Goal: Navigation & Orientation: Find specific page/section

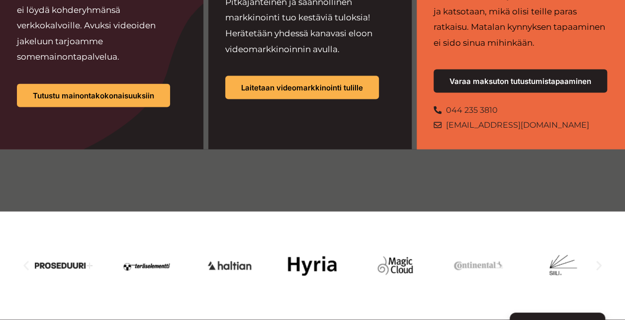
scroll to position [995, 0]
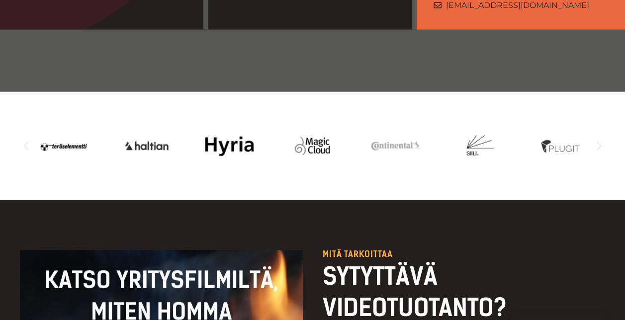
click at [598, 140] on icon "Seuraava dia" at bounding box center [599, 146] width 12 height 12
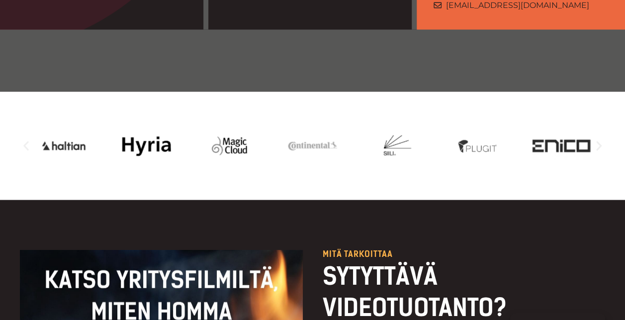
click at [598, 140] on icon "Seuraava dia" at bounding box center [599, 146] width 12 height 12
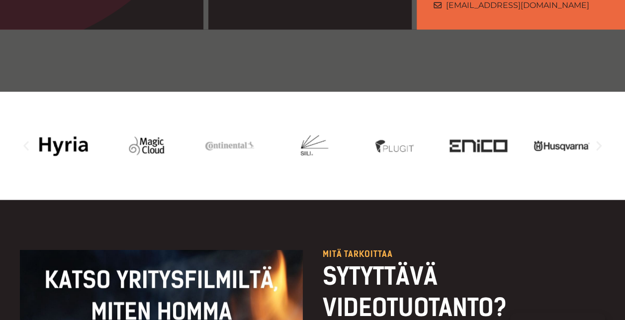
click at [598, 140] on icon "Seuraava dia" at bounding box center [599, 146] width 12 height 12
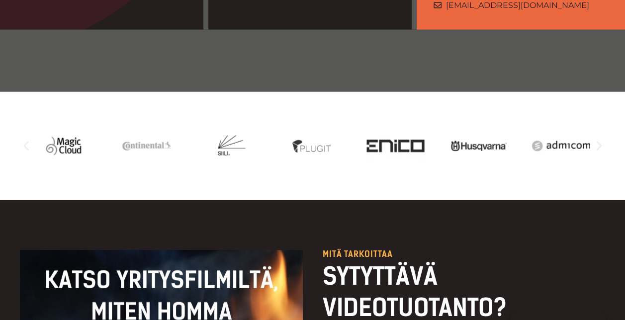
click at [598, 140] on icon "Seuraava dia" at bounding box center [599, 146] width 12 height 12
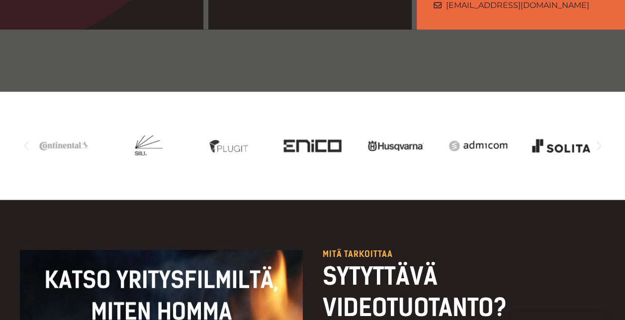
click at [598, 140] on icon "Seuraava dia" at bounding box center [599, 146] width 12 height 12
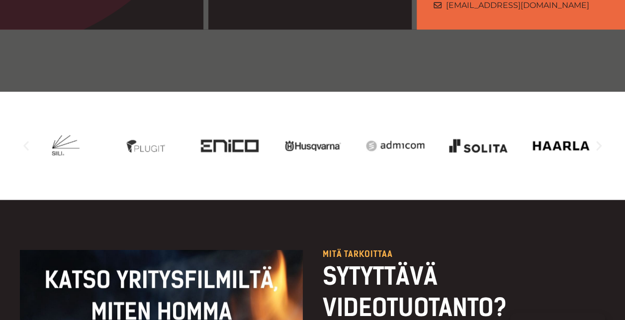
click at [598, 140] on icon "Seuraava dia" at bounding box center [599, 146] width 12 height 12
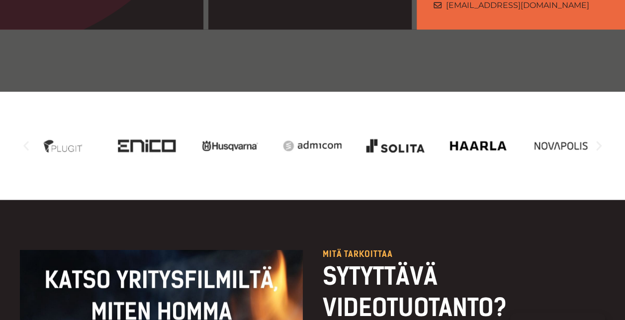
click at [598, 140] on icon "Seuraava dia" at bounding box center [599, 146] width 12 height 12
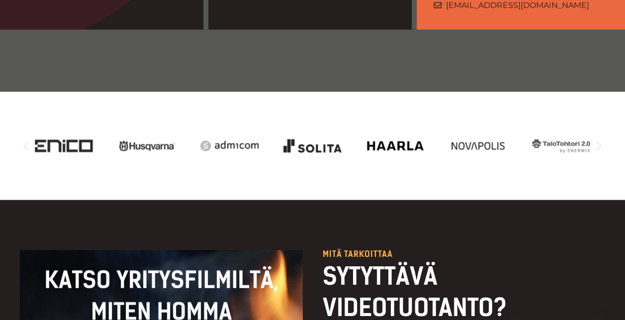
click at [598, 140] on icon "Seuraava dia" at bounding box center [599, 146] width 12 height 12
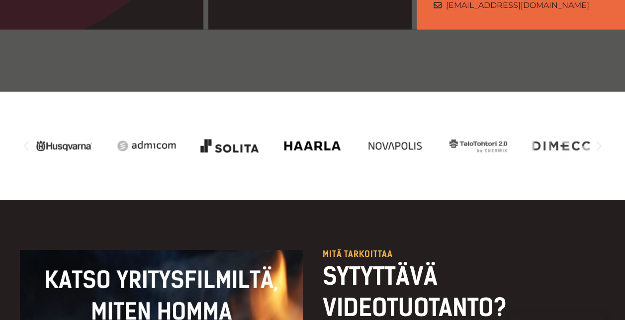
click at [598, 140] on icon "Seuraava dia" at bounding box center [599, 146] width 12 height 12
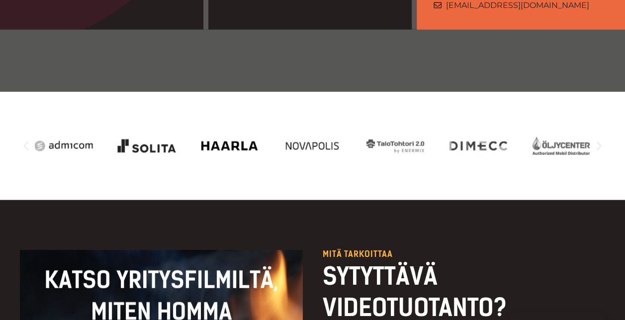
click at [598, 140] on icon "Seuraava dia" at bounding box center [599, 146] width 12 height 12
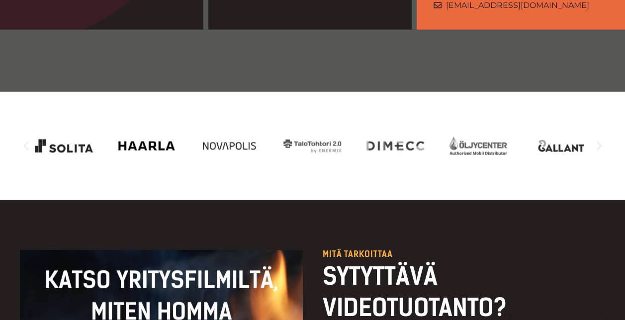
click at [598, 140] on icon "Seuraava dia" at bounding box center [599, 146] width 12 height 12
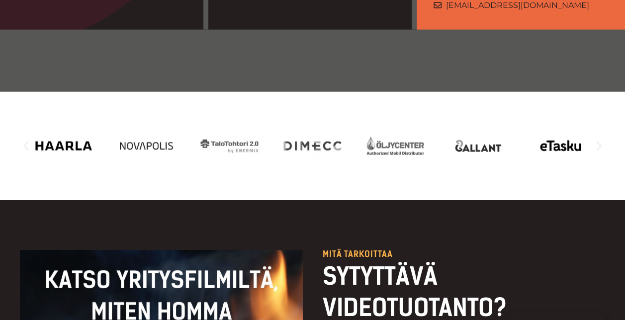
click at [598, 140] on icon "Seuraava dia" at bounding box center [599, 146] width 12 height 12
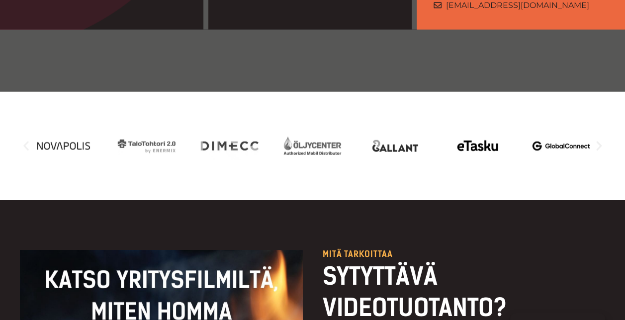
click at [598, 140] on icon "Seuraava dia" at bounding box center [599, 146] width 12 height 12
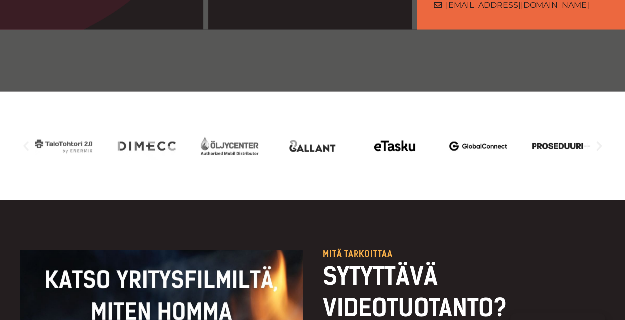
click at [598, 140] on icon "Seuraava dia" at bounding box center [599, 146] width 12 height 12
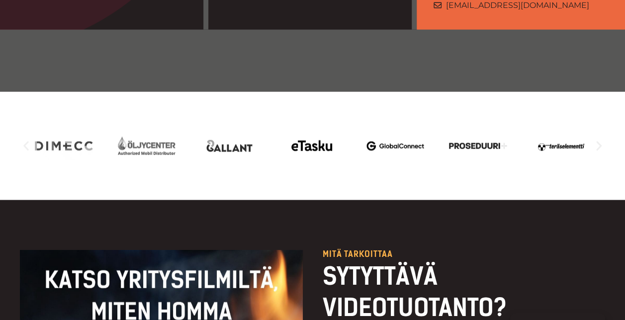
click at [598, 140] on icon "Seuraava dia" at bounding box center [599, 146] width 12 height 12
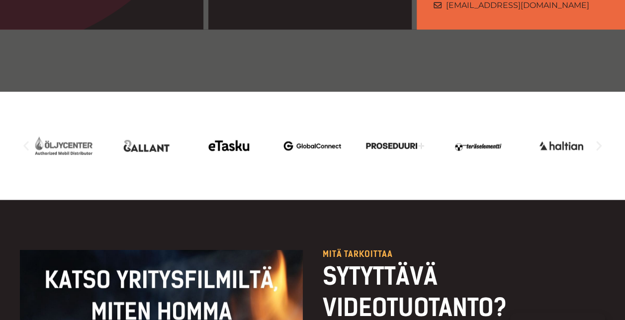
click at [598, 140] on icon "Seuraava dia" at bounding box center [599, 146] width 12 height 12
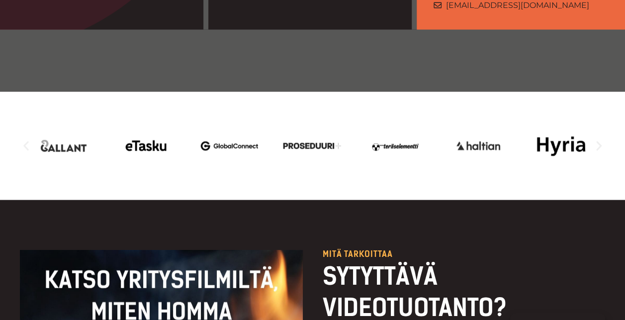
click at [598, 140] on icon "Seuraava dia" at bounding box center [599, 146] width 12 height 12
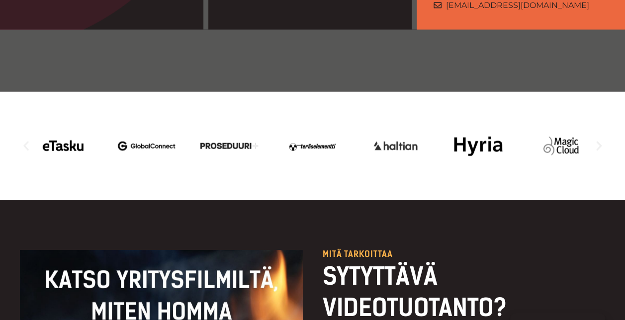
click at [598, 140] on icon "Seuraava dia" at bounding box center [599, 146] width 12 height 12
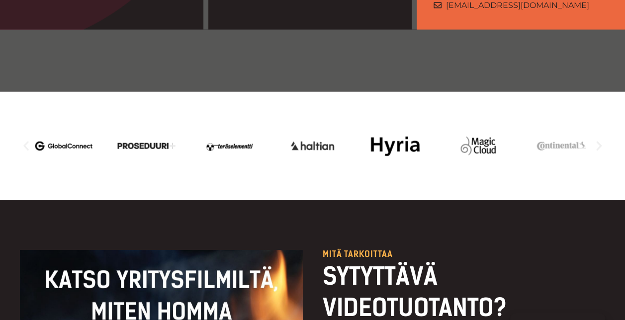
click at [598, 140] on icon "Seuraava dia" at bounding box center [599, 146] width 12 height 12
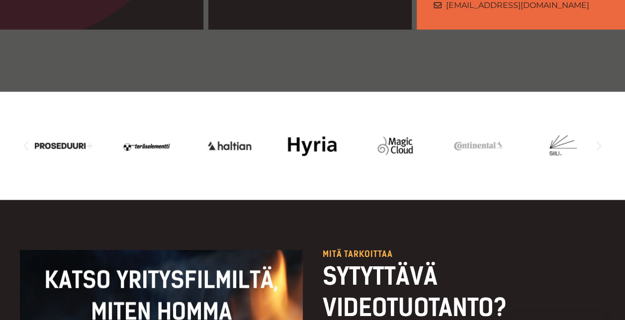
click at [598, 140] on icon "Seuraava dia" at bounding box center [599, 146] width 12 height 12
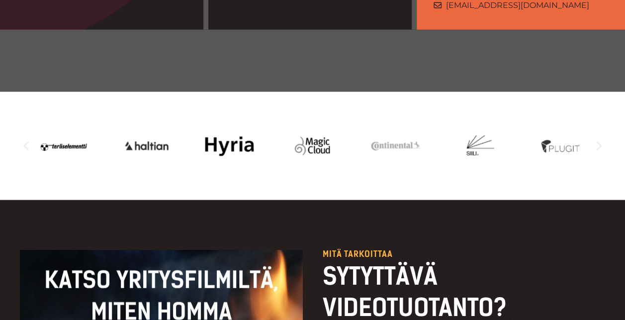
drag, startPoint x: 598, startPoint y: 114, endPoint x: 563, endPoint y: 179, distance: 73.9
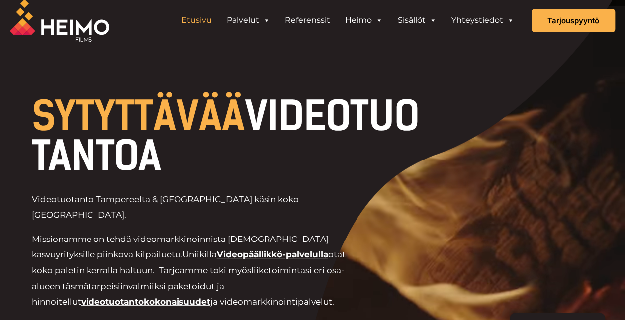
scroll to position [0, 0]
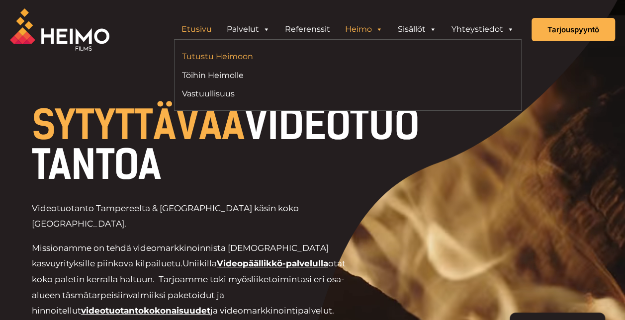
click at [224, 54] on link "Tutustu Heimoon" at bounding box center [261, 56] width 159 height 13
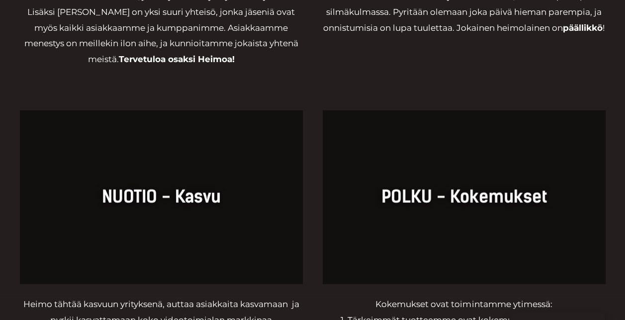
scroll to position [1094, 0]
